Goal: Obtain resource: Obtain resource

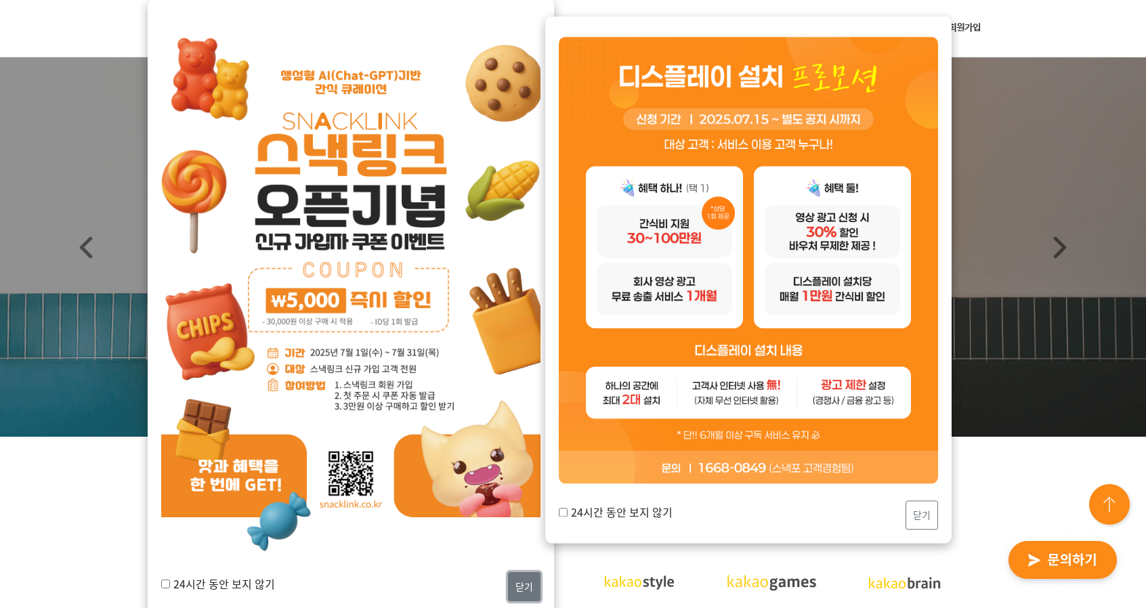
click at [517, 580] on button "닫기" at bounding box center [524, 586] width 33 height 29
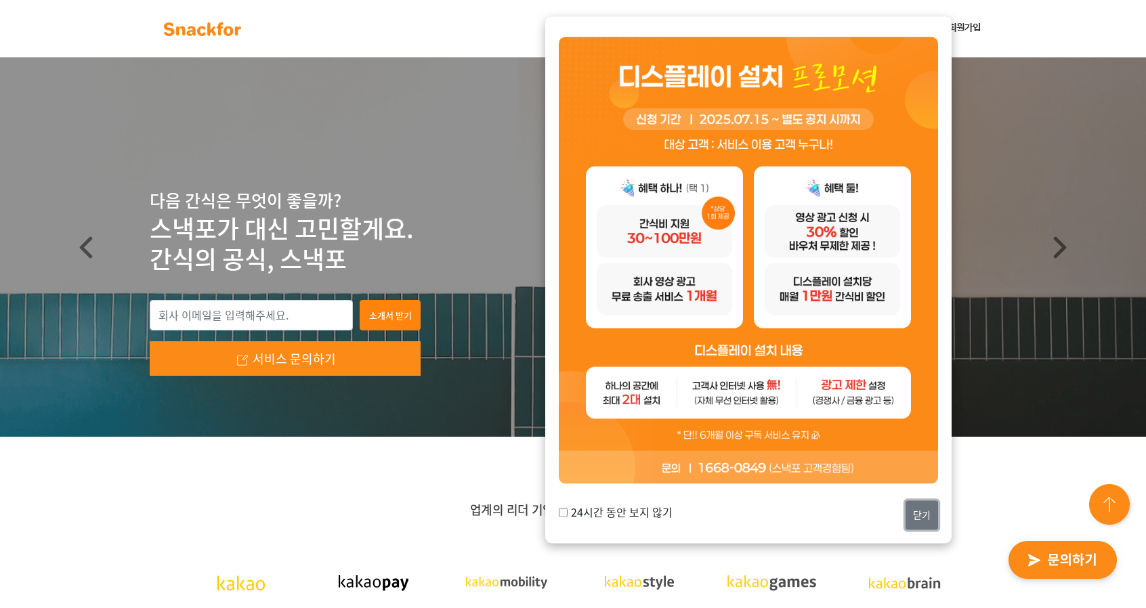
click at [931, 524] on button "닫기" at bounding box center [922, 515] width 33 height 29
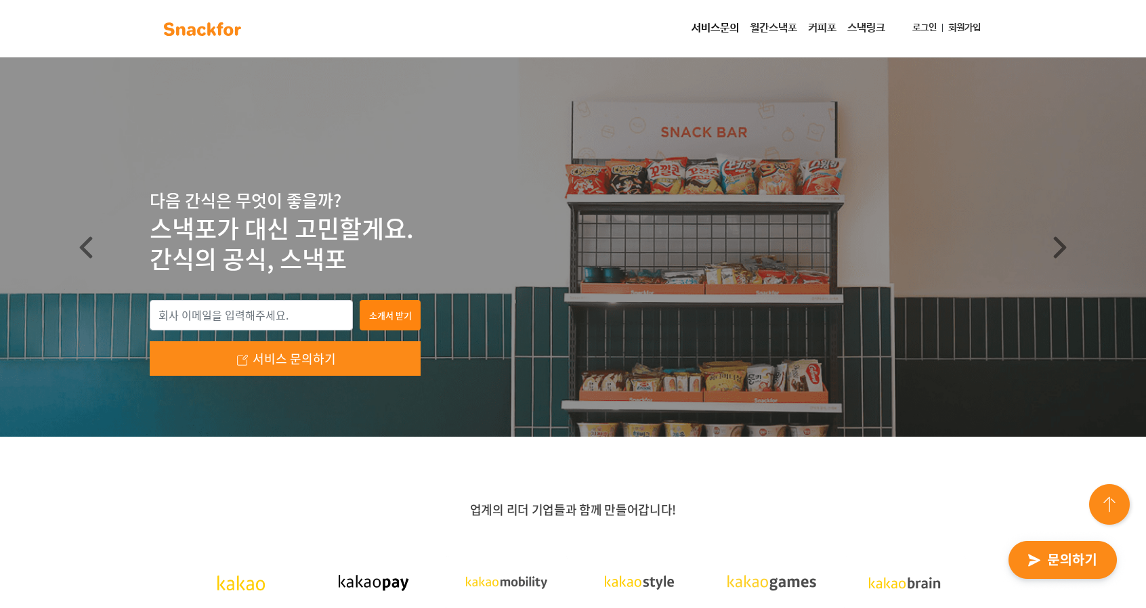
click at [725, 28] on link "서비스문의" at bounding box center [715, 28] width 58 height 27
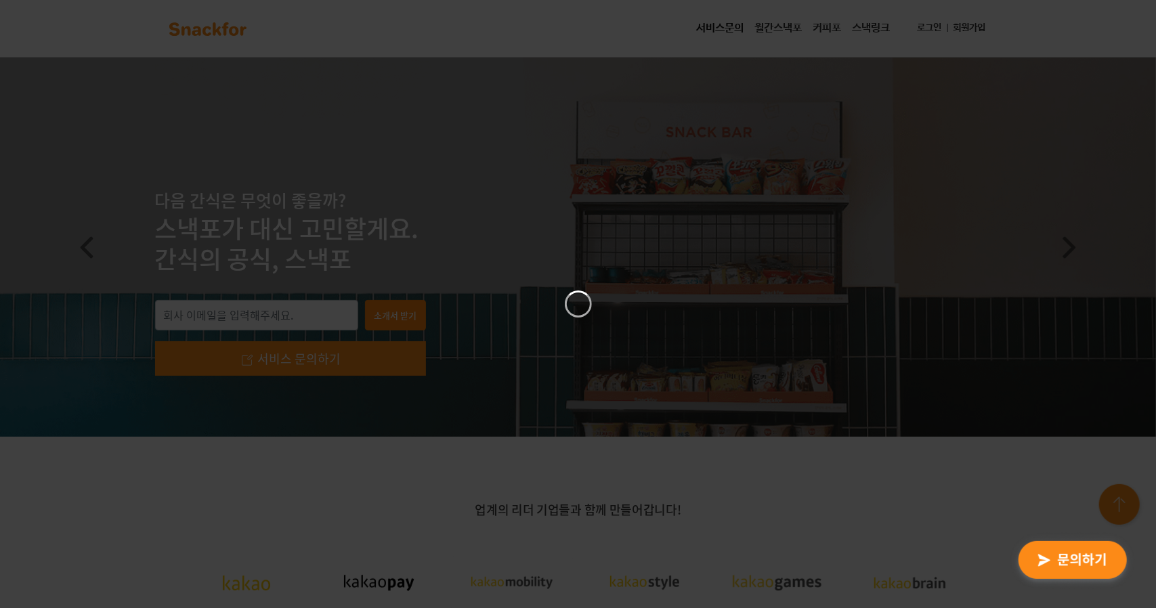
click at [559, 148] on div at bounding box center [578, 304] width 1156 height 608
click at [768, 14] on icon "Close" at bounding box center [774, 13] width 16 height 16
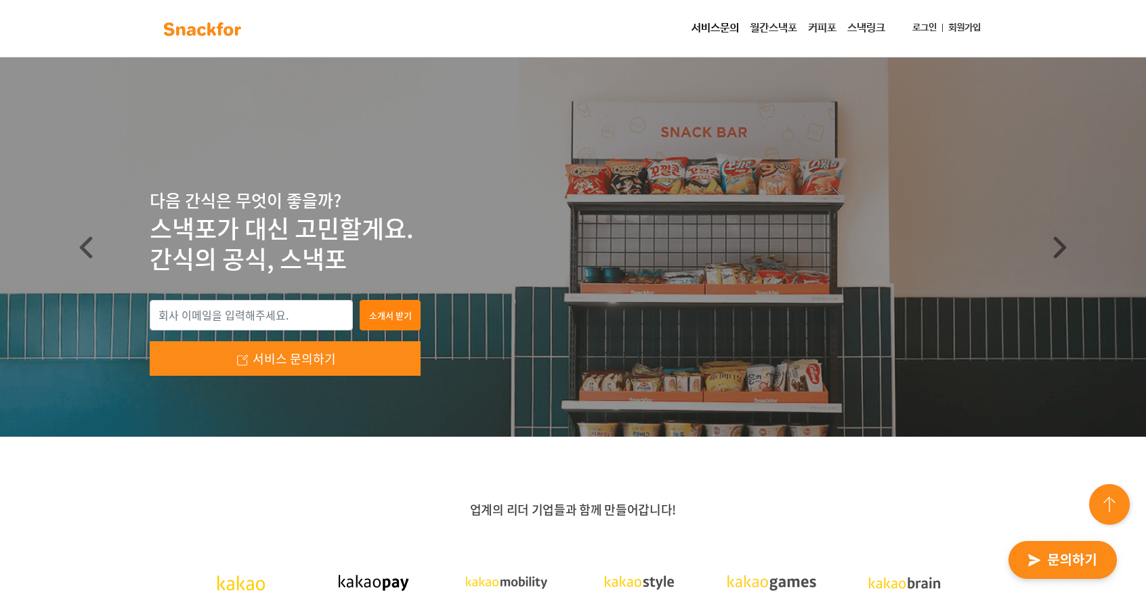
click at [773, 29] on link "월간스낵포" at bounding box center [773, 28] width 58 height 27
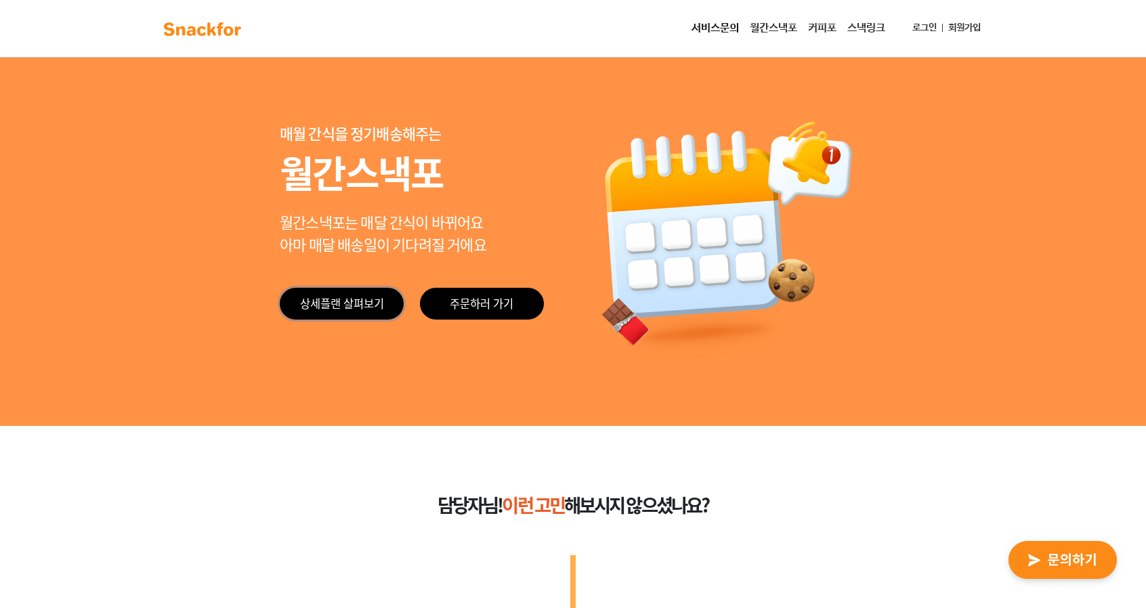
click at [365, 300] on link "상세플랜 살펴보기" at bounding box center [342, 304] width 124 height 32
click at [857, 29] on link "스낵링크" at bounding box center [866, 28] width 49 height 27
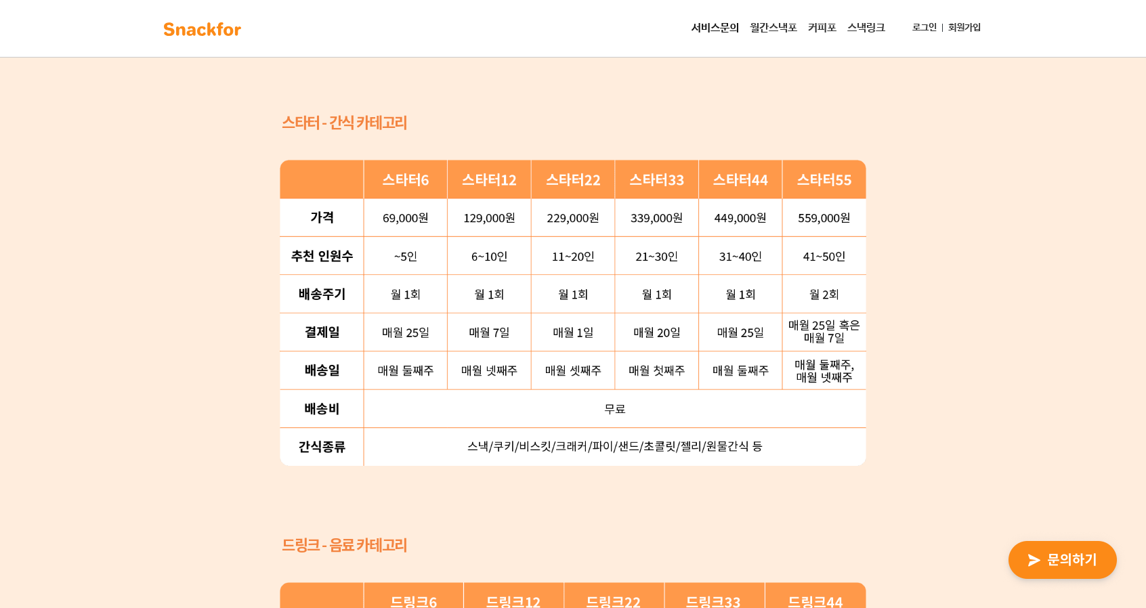
scroll to position [1355, 0]
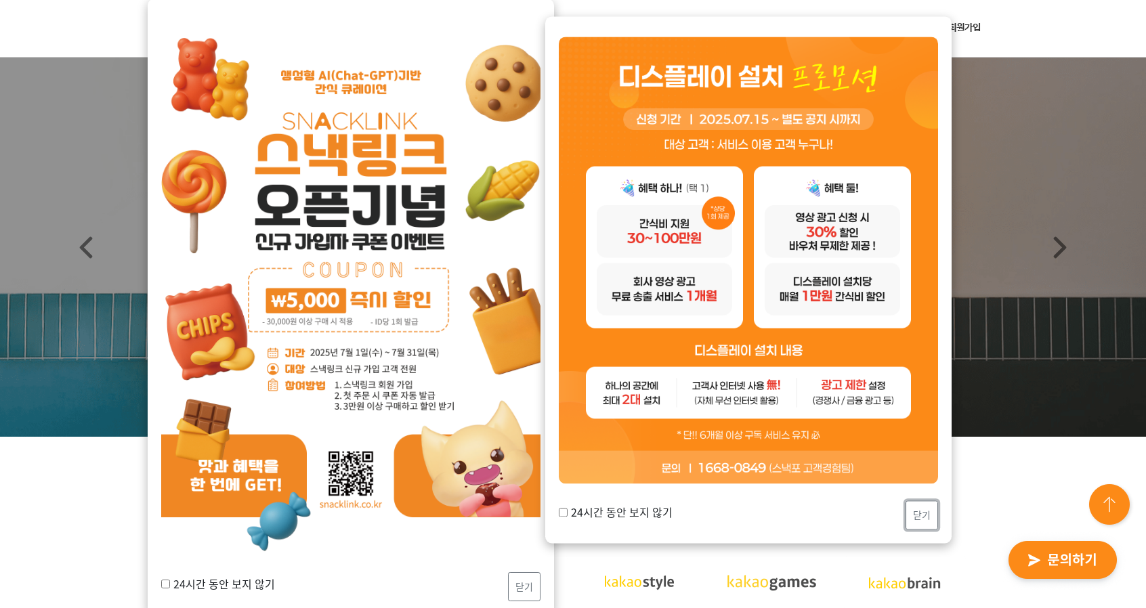
drag, startPoint x: 937, startPoint y: 510, endPoint x: 931, endPoint y: 507, distance: 7.6
click at [937, 510] on button "닫기" at bounding box center [922, 515] width 33 height 29
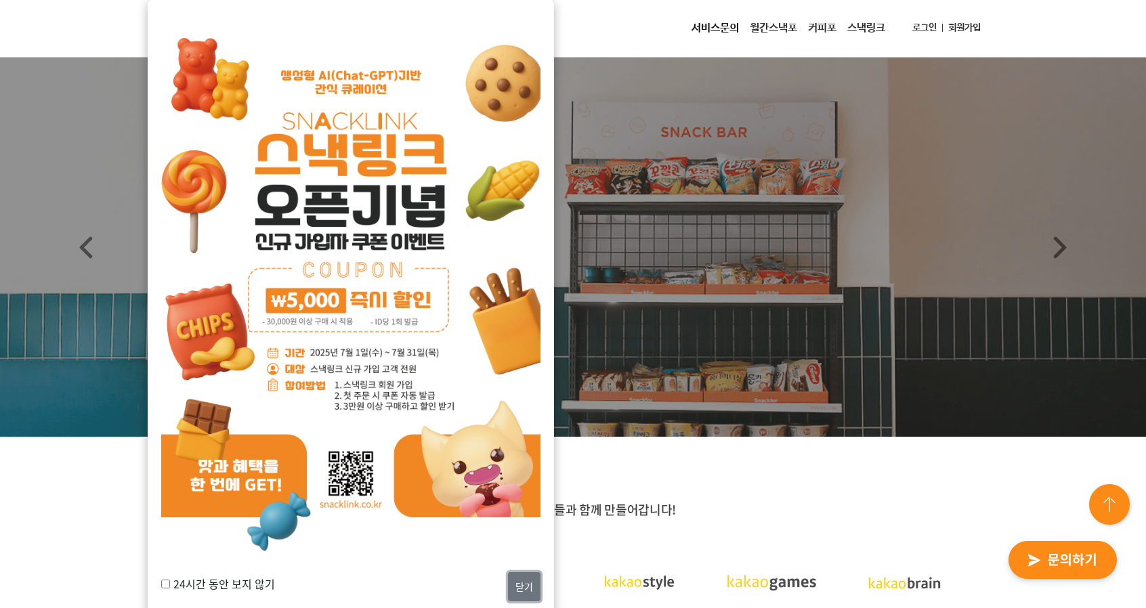
click at [527, 589] on button "닫기" at bounding box center [524, 586] width 33 height 29
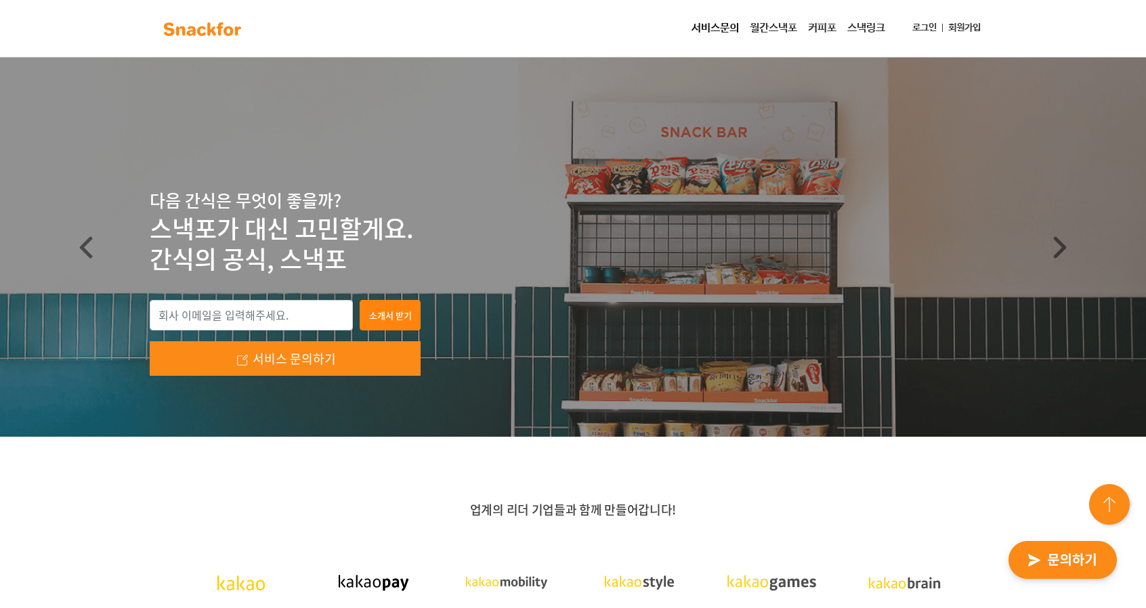
click at [1067, 555] on img "button" at bounding box center [1062, 561] width 133 height 62
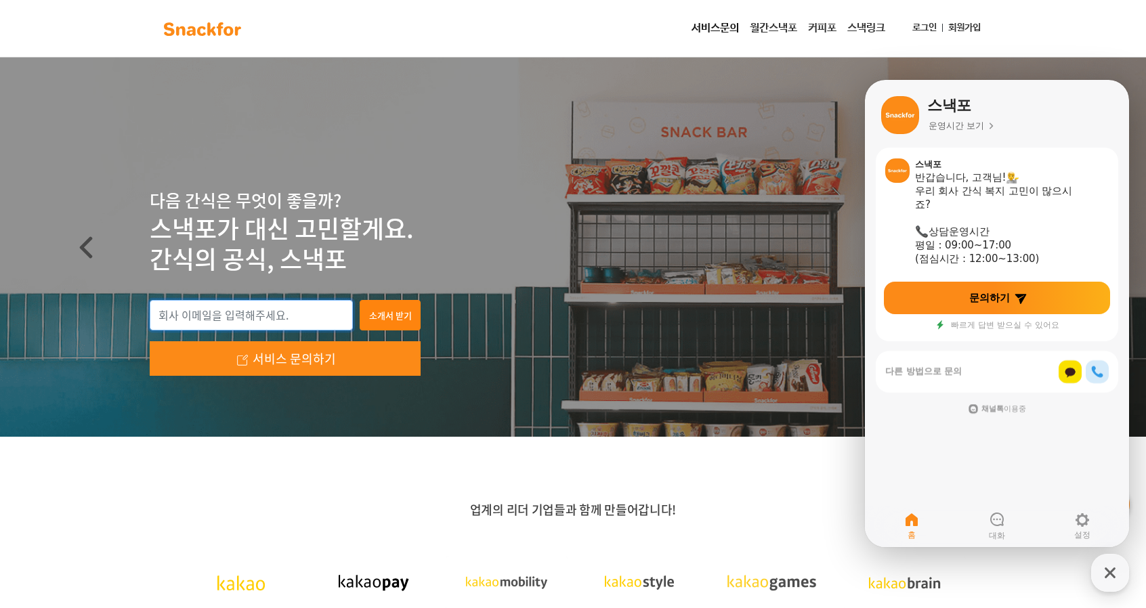
click at [301, 321] on input "email" at bounding box center [251, 315] width 203 height 31
click at [398, 325] on button "소개서 받기" at bounding box center [390, 315] width 61 height 31
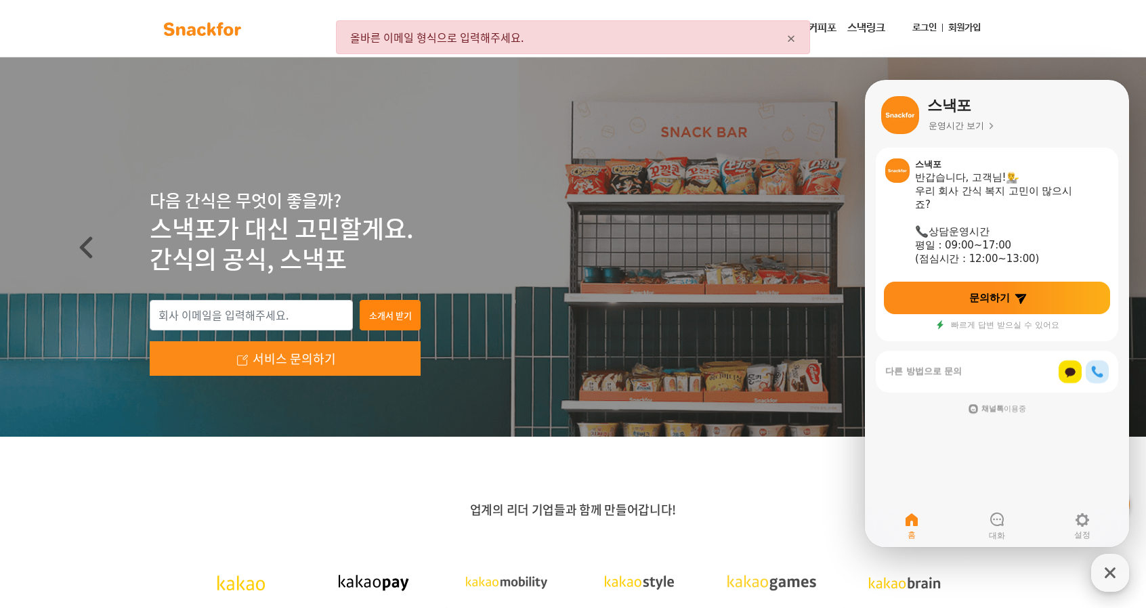
click at [1121, 580] on icon "button" at bounding box center [1110, 573] width 24 height 24
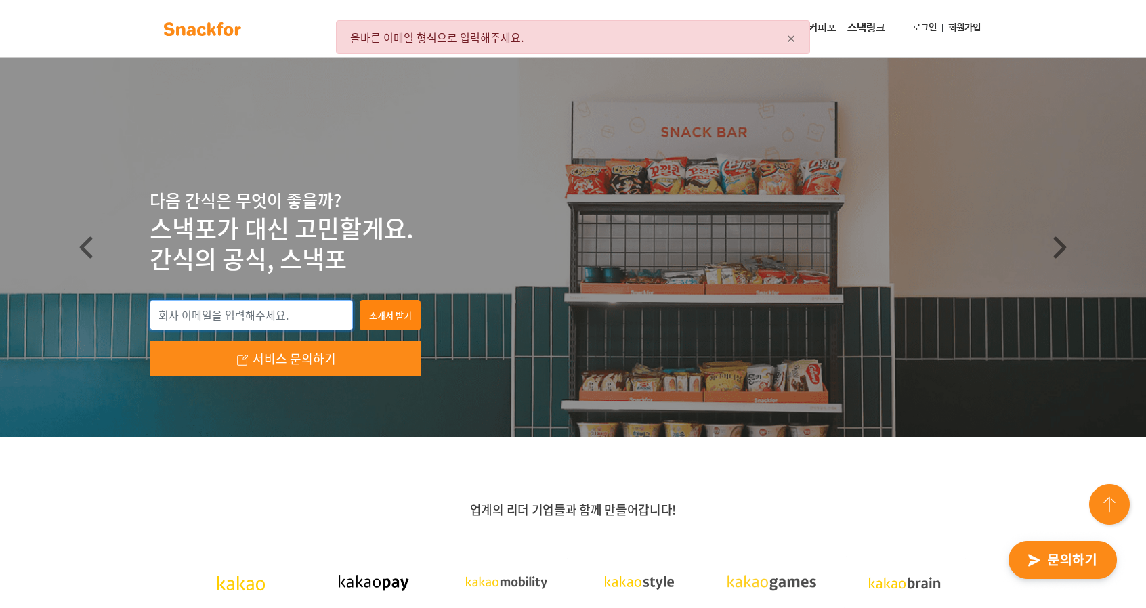
click at [316, 316] on input "email" at bounding box center [251, 315] width 203 height 31
type input "d"
type input "ㄷ"
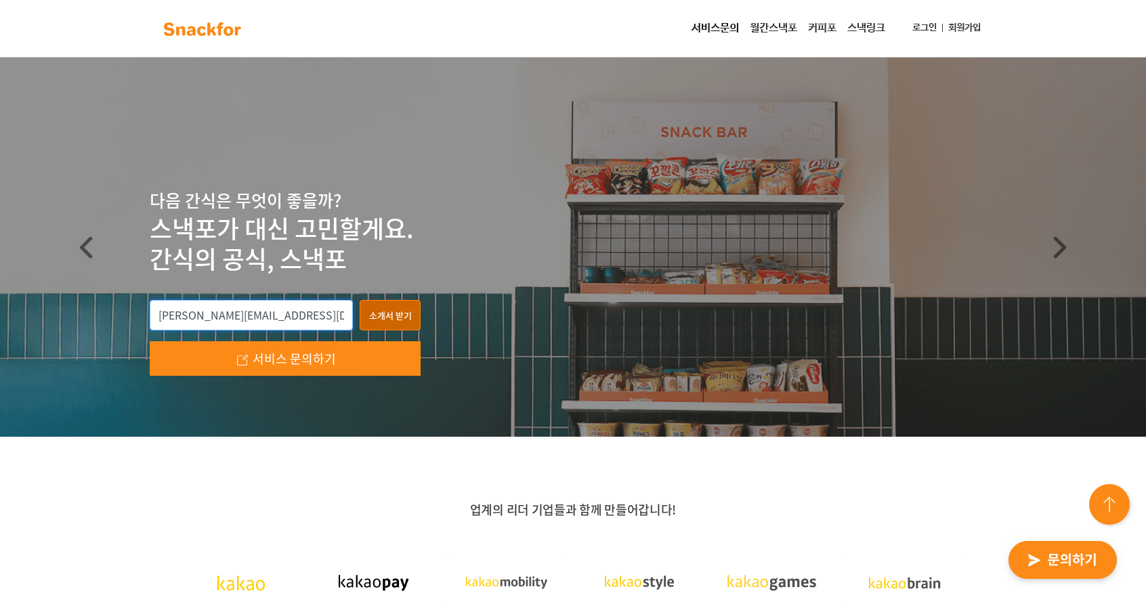
type input "[PERSON_NAME][EMAIL_ADDRESS][DOMAIN_NAME]"
click at [378, 312] on button "소개서 받기" at bounding box center [390, 315] width 61 height 31
type input "[PERSON_NAME][EMAIL_ADDRESS][DOMAIN_NAME]"
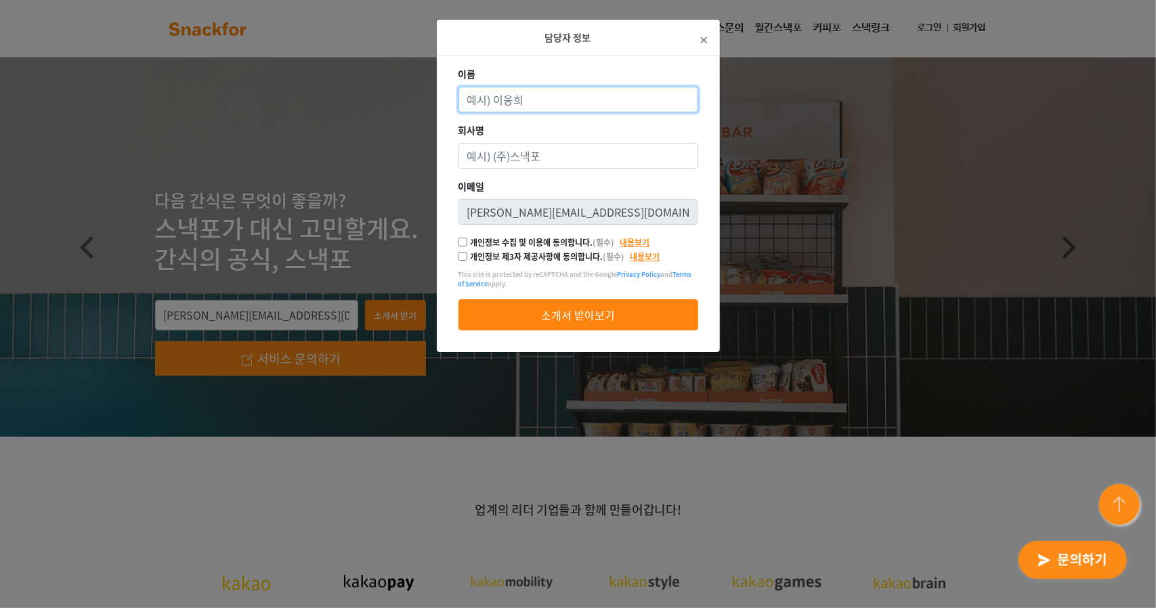
click at [566, 101] on input "이름" at bounding box center [579, 100] width 240 height 26
type input "t"
type input "성기영"
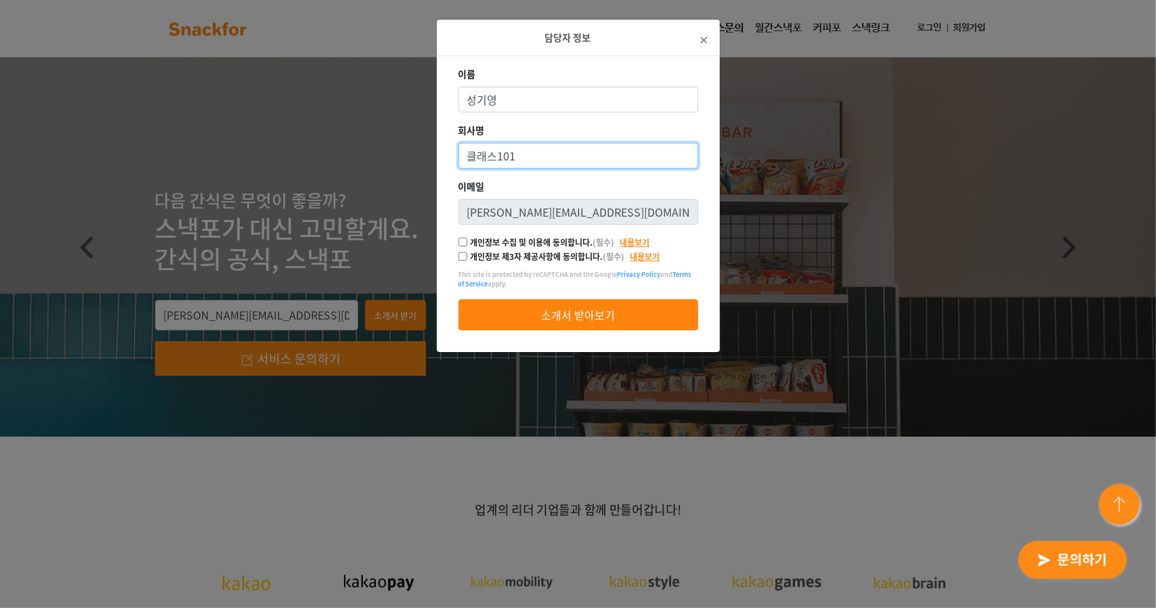
click at [467, 153] on input "클래스101" at bounding box center [579, 156] width 240 height 26
type input "클래스101"
click at [465, 243] on input "개인정보 수집 및 이용에 동의합니다. (필수)" at bounding box center [463, 242] width 9 height 9
checkbox input "true"
click at [463, 255] on input "개인정보 제3자 제공사항에 동의합니다. (필수)" at bounding box center [463, 256] width 9 height 9
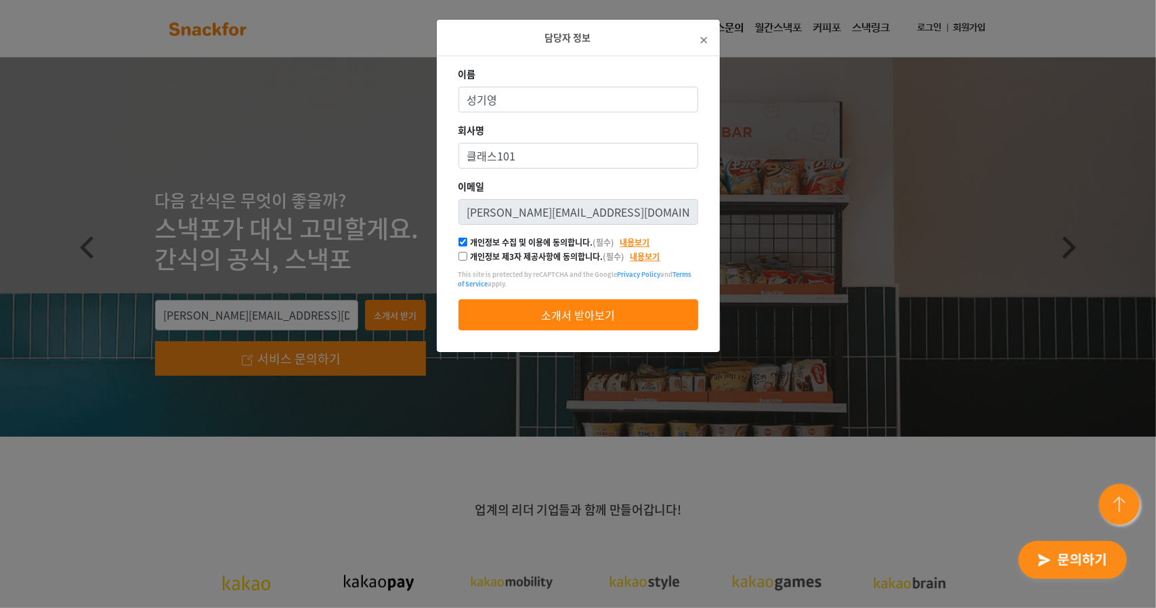
checkbox input "true"
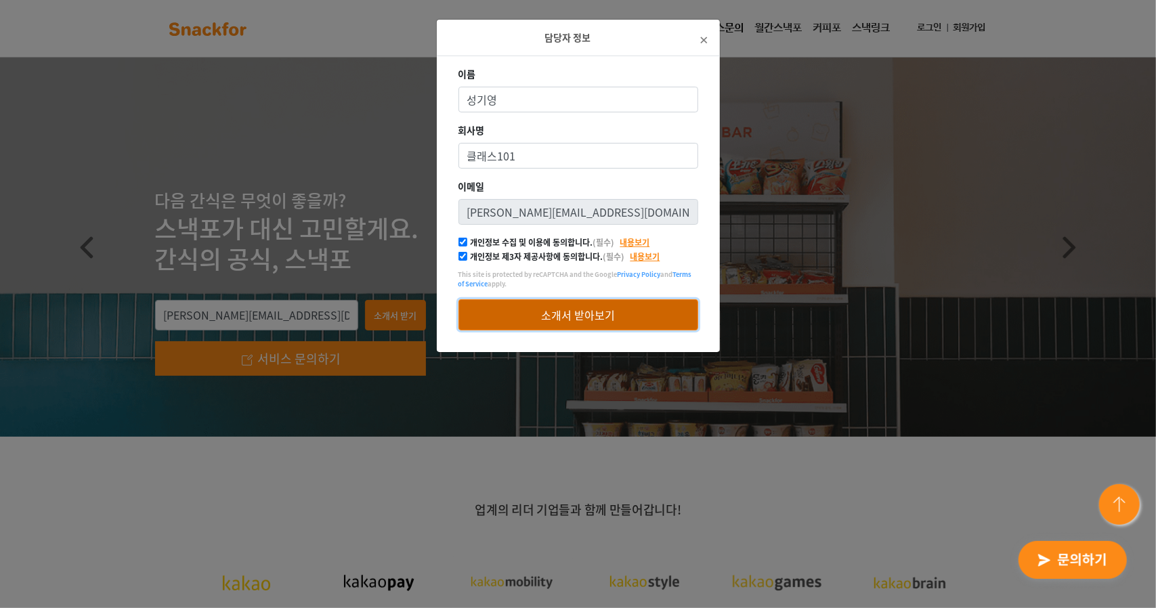
click at [607, 318] on button "소개서 받아보기" at bounding box center [579, 314] width 240 height 31
